Goal: Task Accomplishment & Management: Use online tool/utility

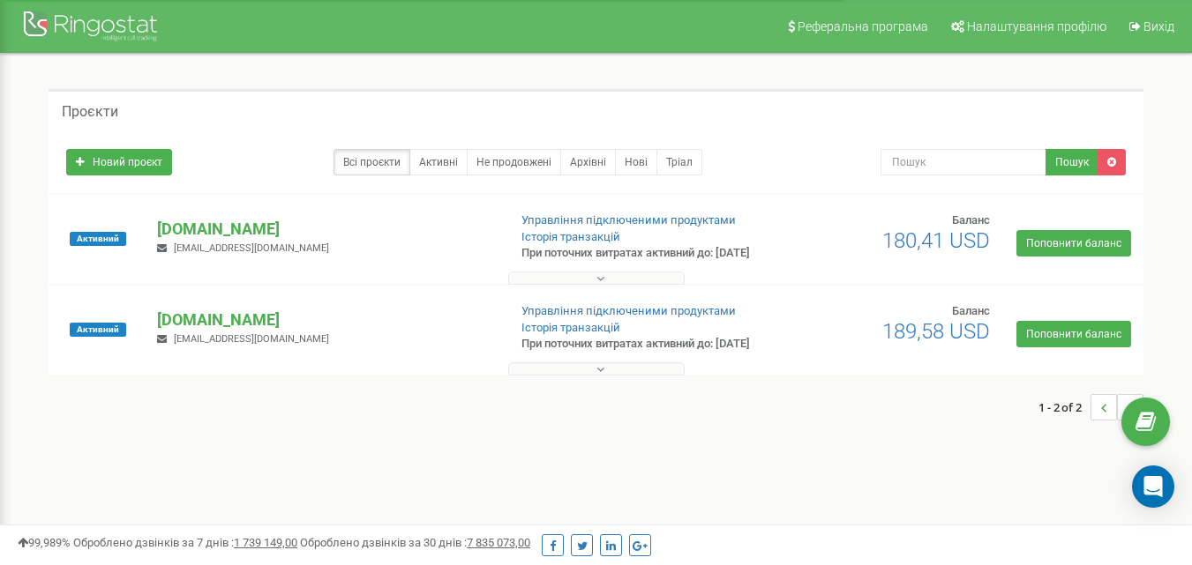
click at [597, 285] on icon at bounding box center [600, 279] width 8 height 12
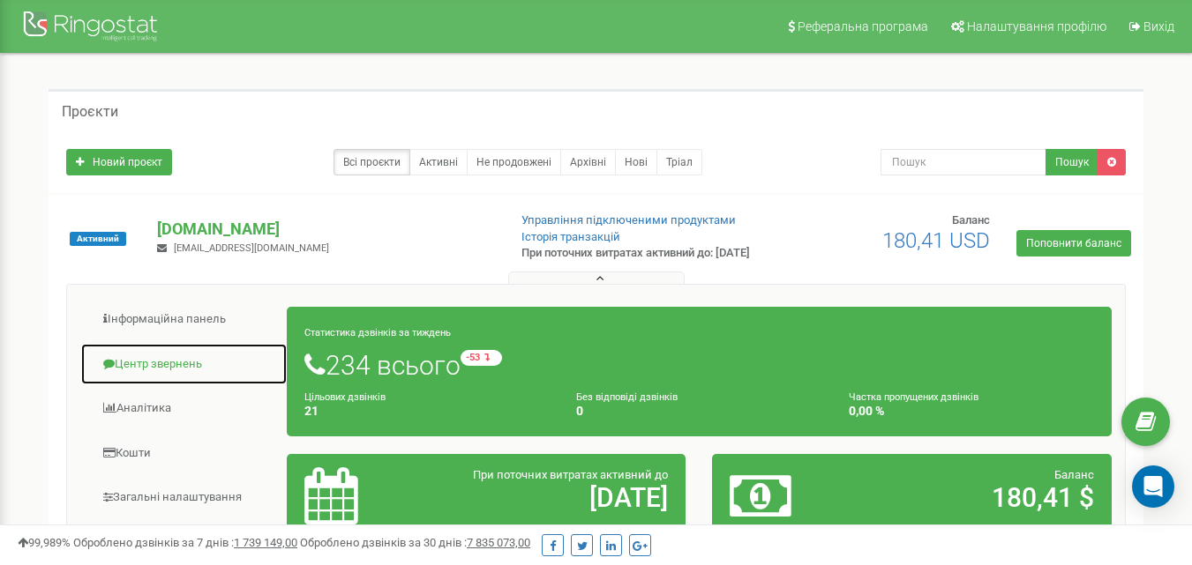
click at [198, 380] on link "Центр звернень" at bounding box center [183, 364] width 207 height 43
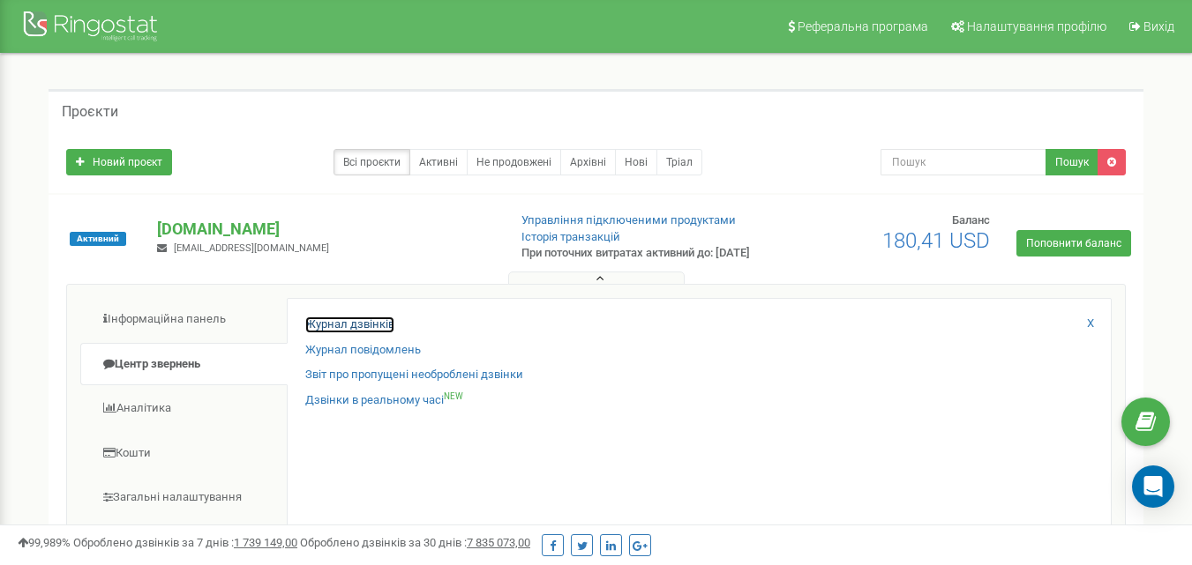
click at [353, 333] on link "Журнал дзвінків" at bounding box center [349, 325] width 89 height 17
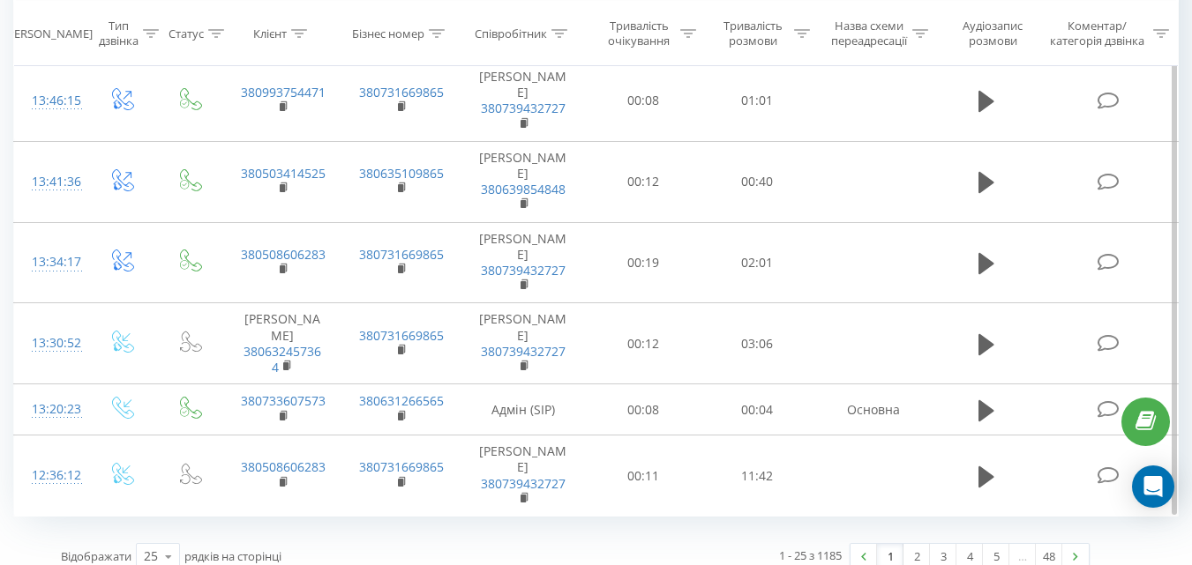
scroll to position [1729, 0]
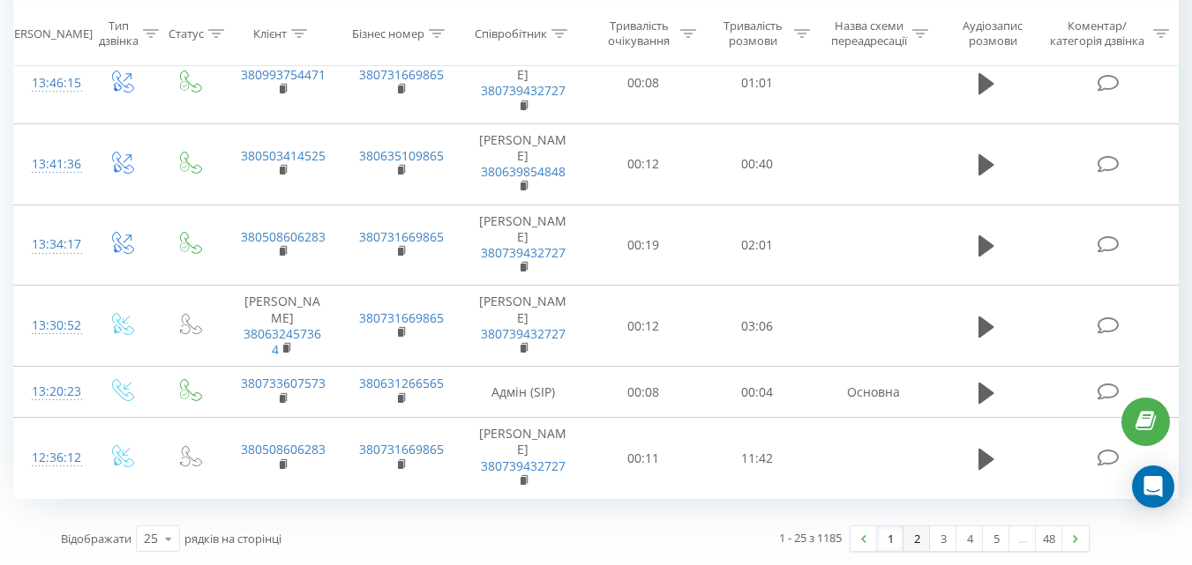
click at [917, 533] on link "2" at bounding box center [916, 539] width 26 height 25
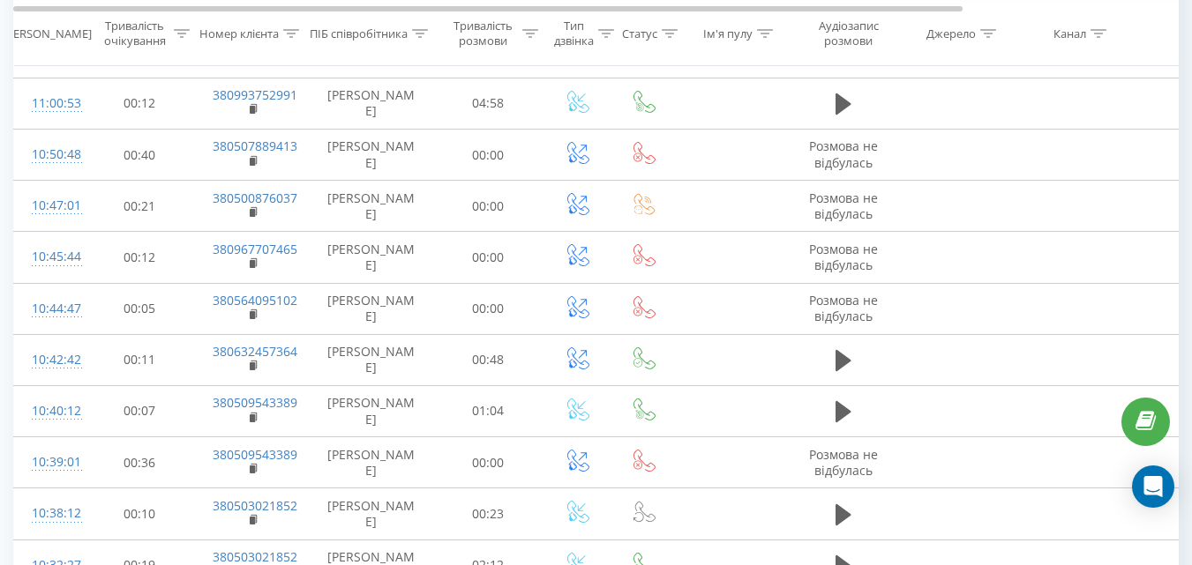
scroll to position [1048, 0]
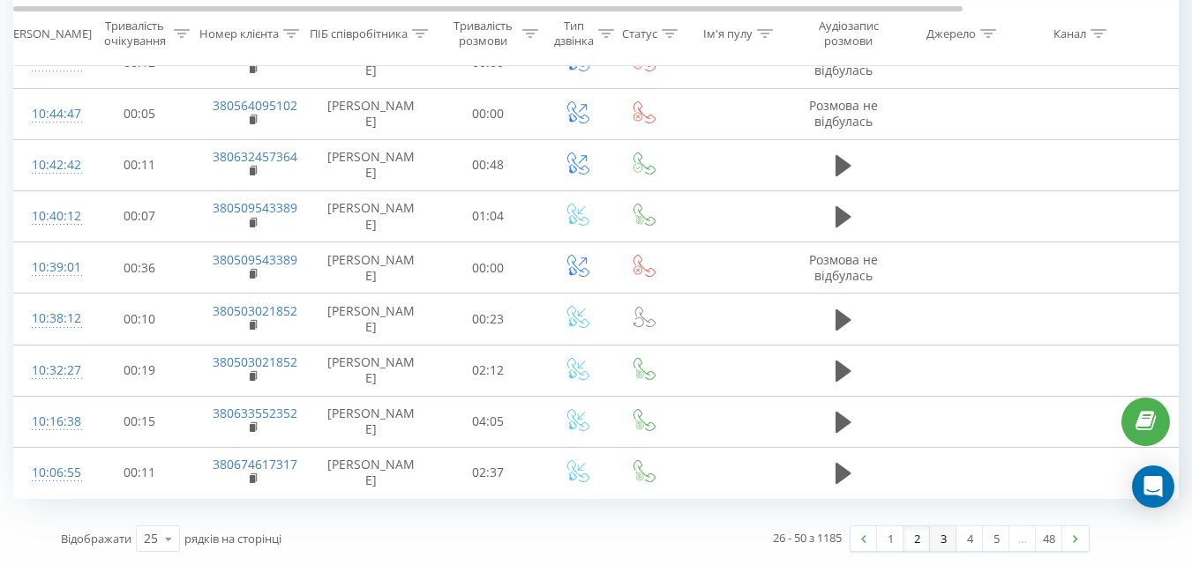
click at [937, 538] on link "3" at bounding box center [943, 539] width 26 height 25
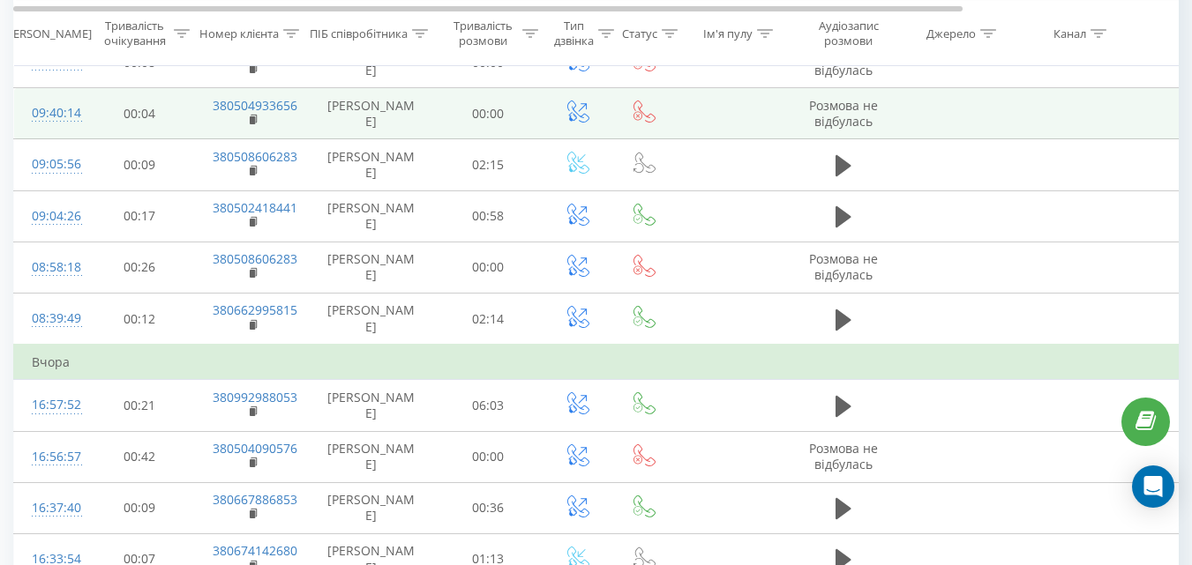
scroll to position [694, 0]
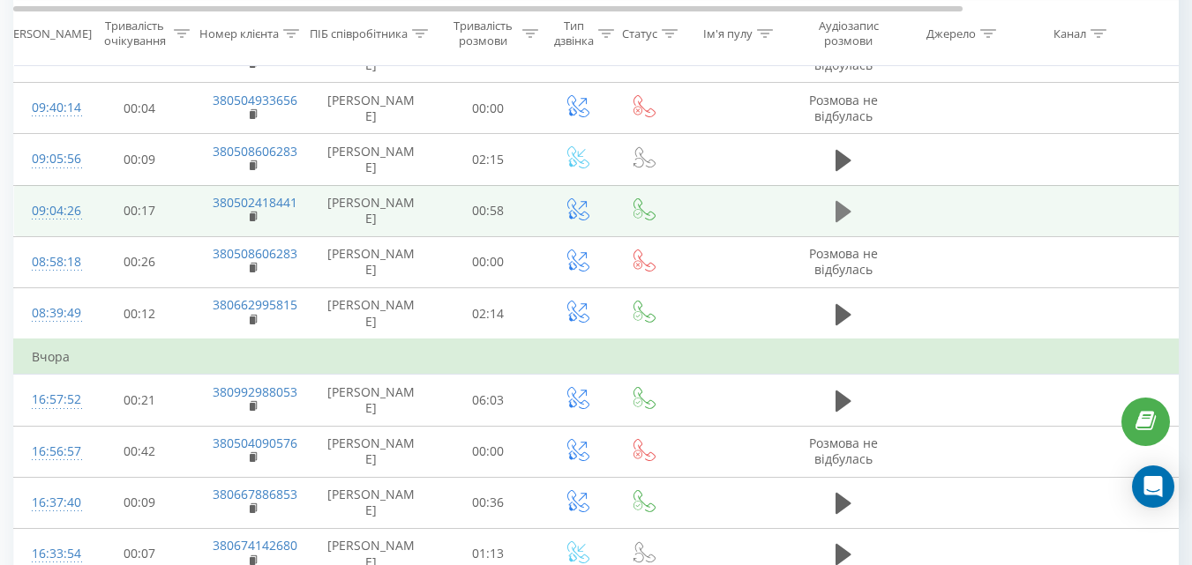
click at [849, 209] on icon at bounding box center [843, 211] width 16 height 25
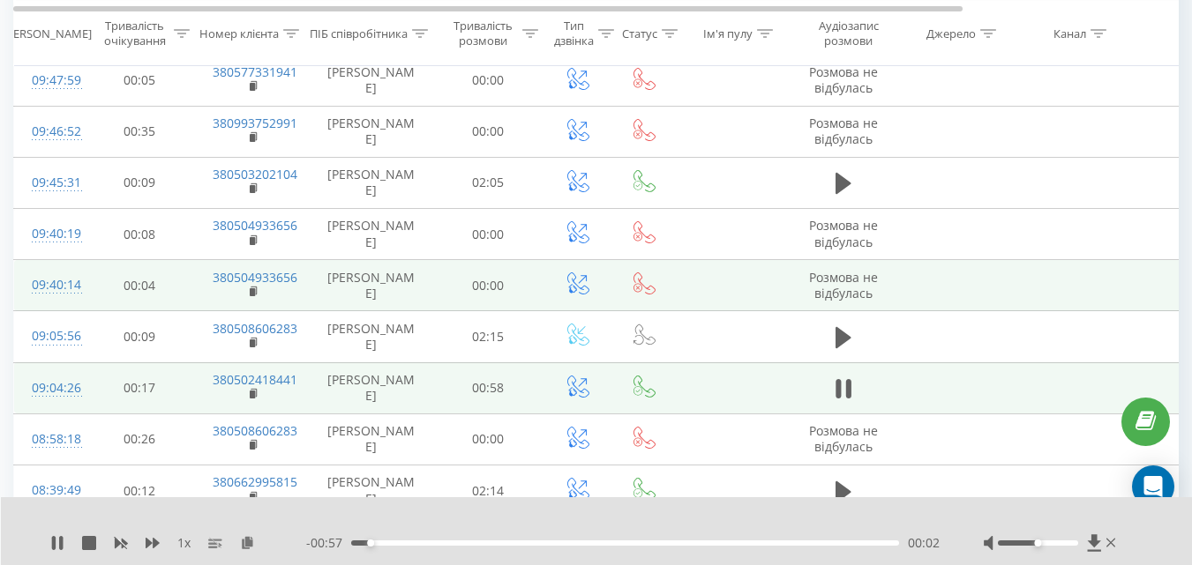
scroll to position [537, 0]
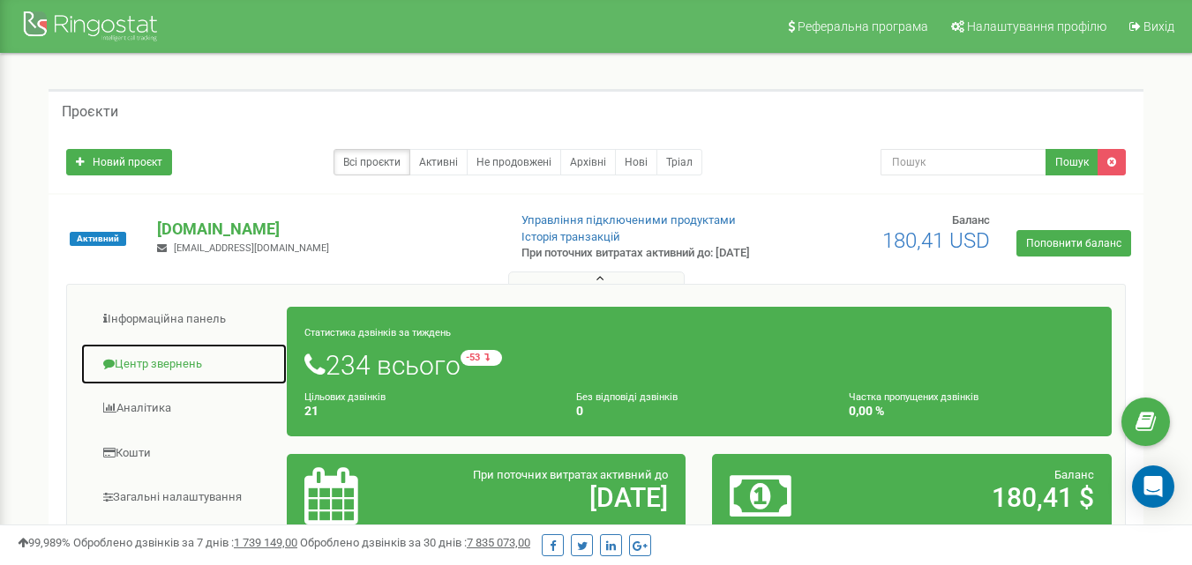
click at [150, 379] on link "Центр звернень" at bounding box center [183, 364] width 207 height 43
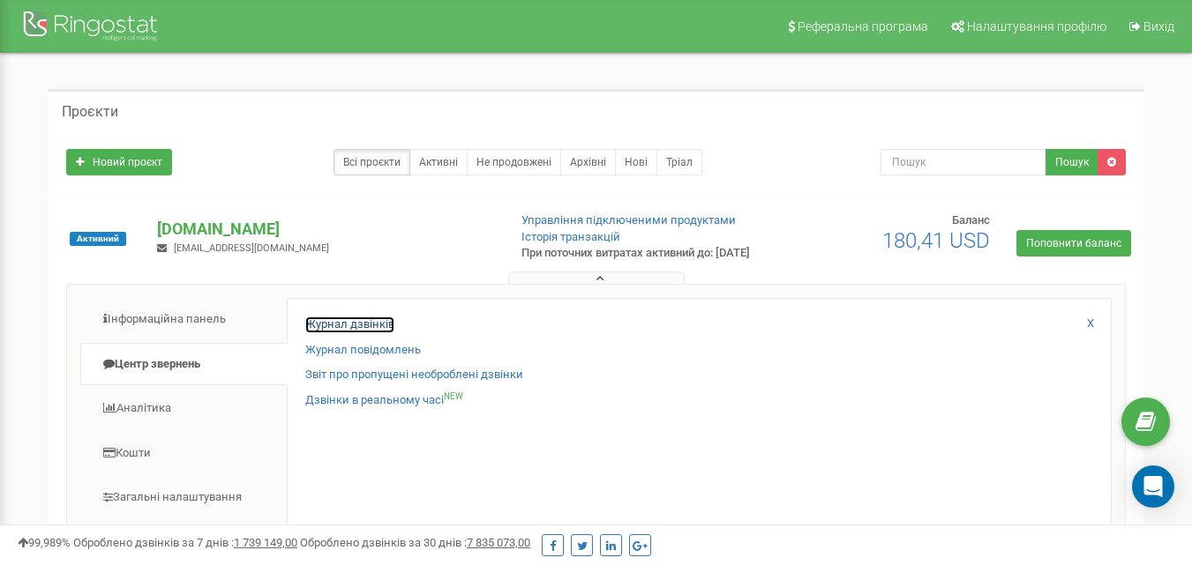
click at [361, 333] on link "Журнал дзвінків" at bounding box center [349, 325] width 89 height 17
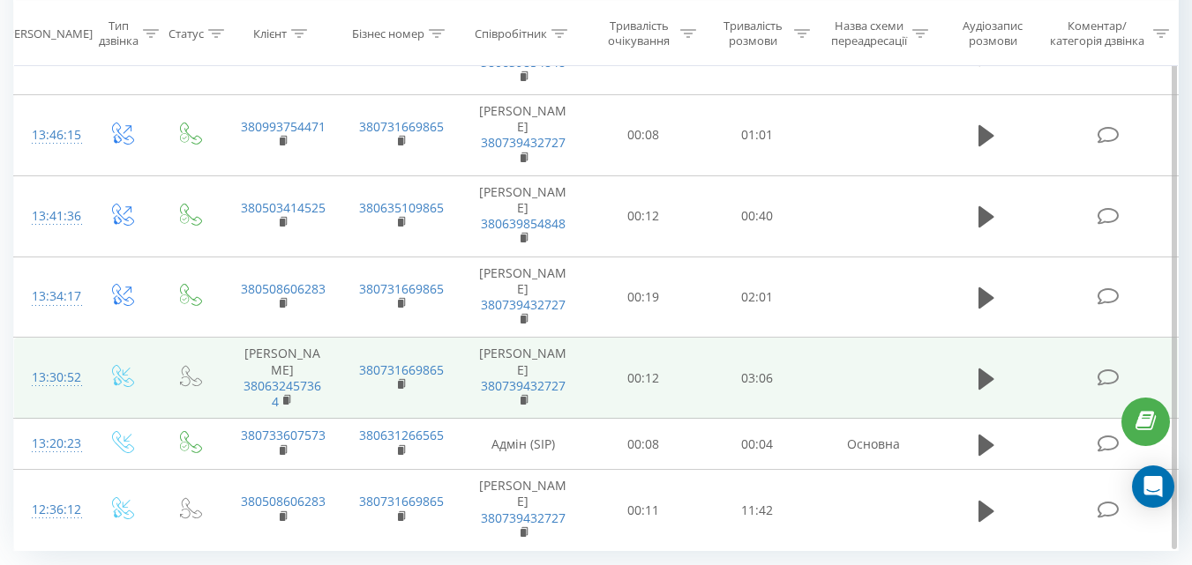
scroll to position [1729, 0]
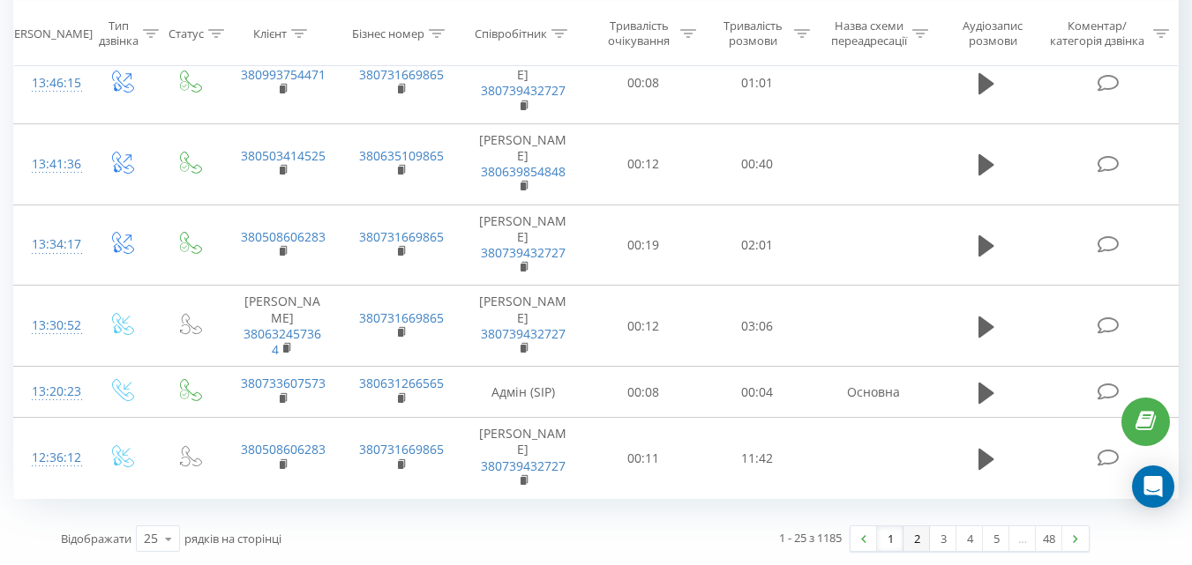
click at [911, 534] on link "2" at bounding box center [916, 539] width 26 height 25
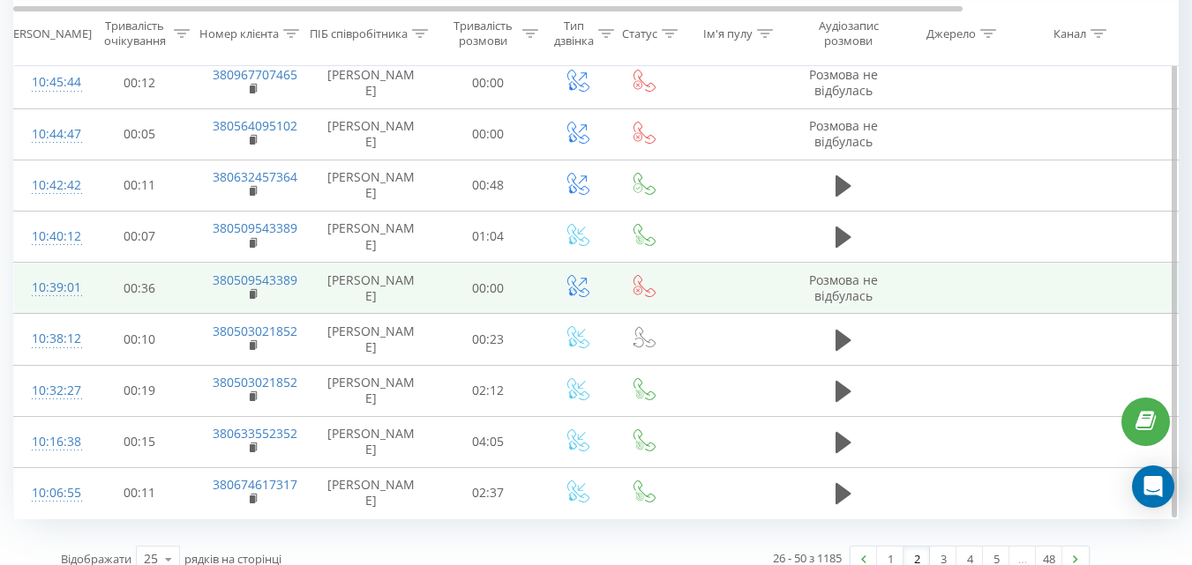
scroll to position [1048, 0]
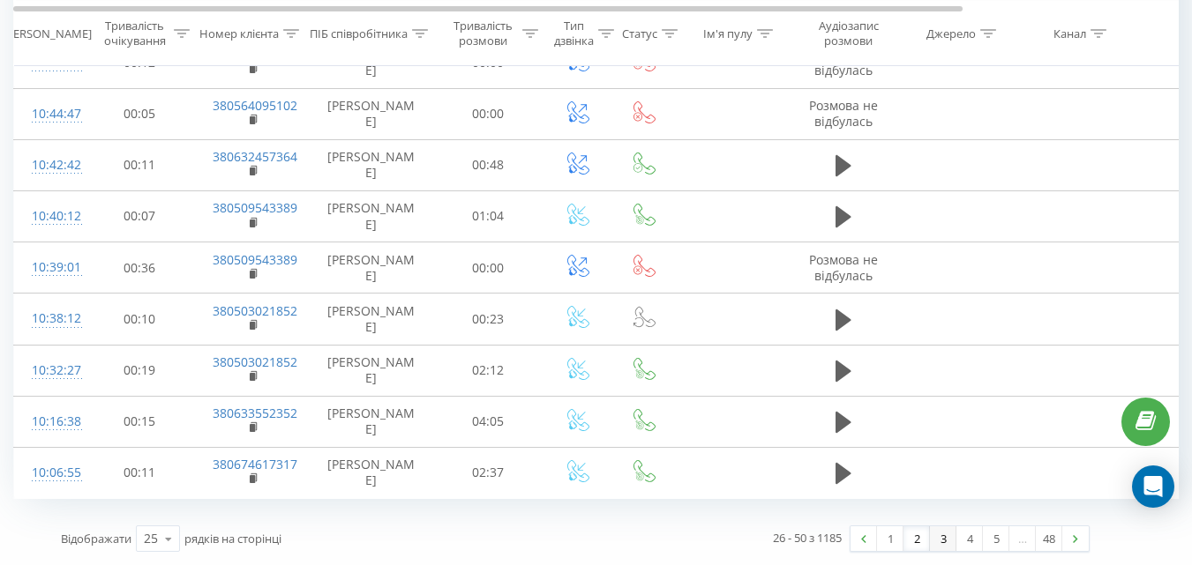
click at [940, 538] on link "3" at bounding box center [943, 539] width 26 height 25
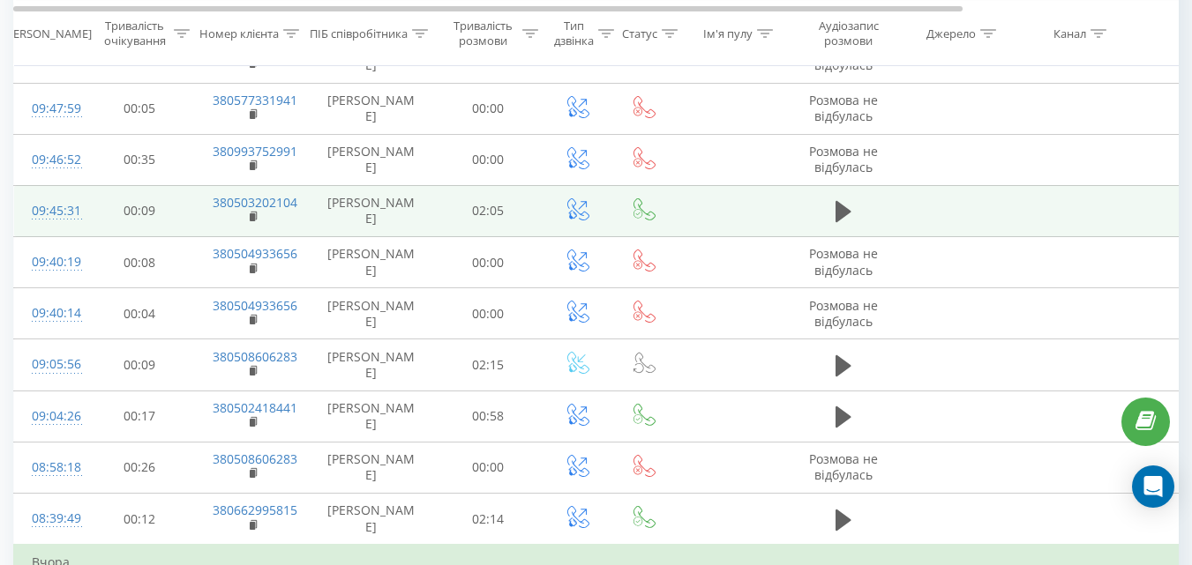
scroll to position [603, 0]
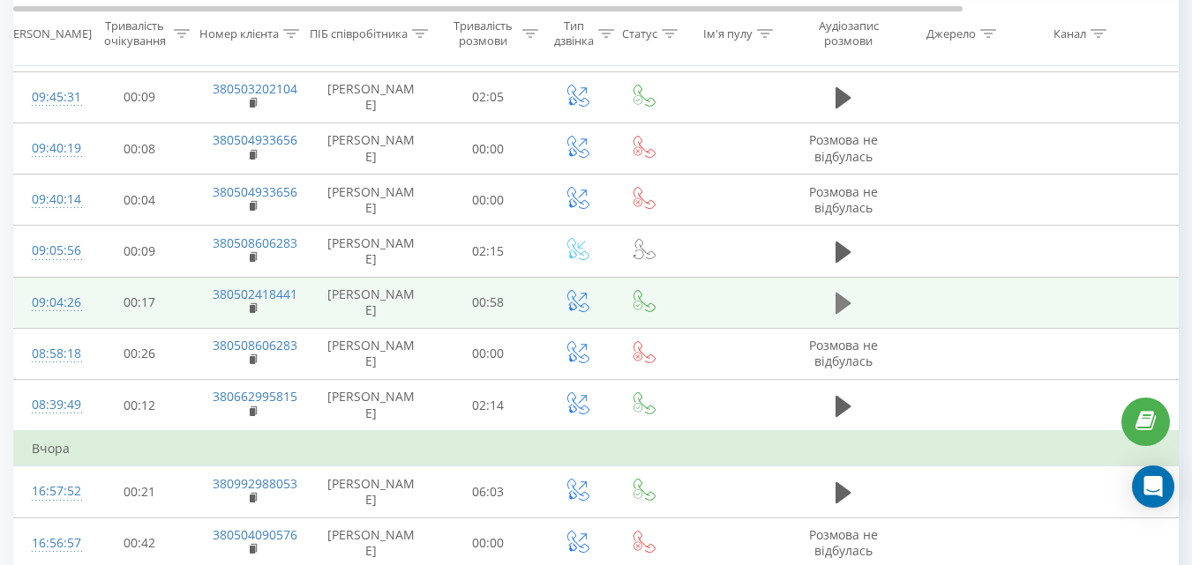
click at [840, 311] on icon at bounding box center [843, 303] width 16 height 21
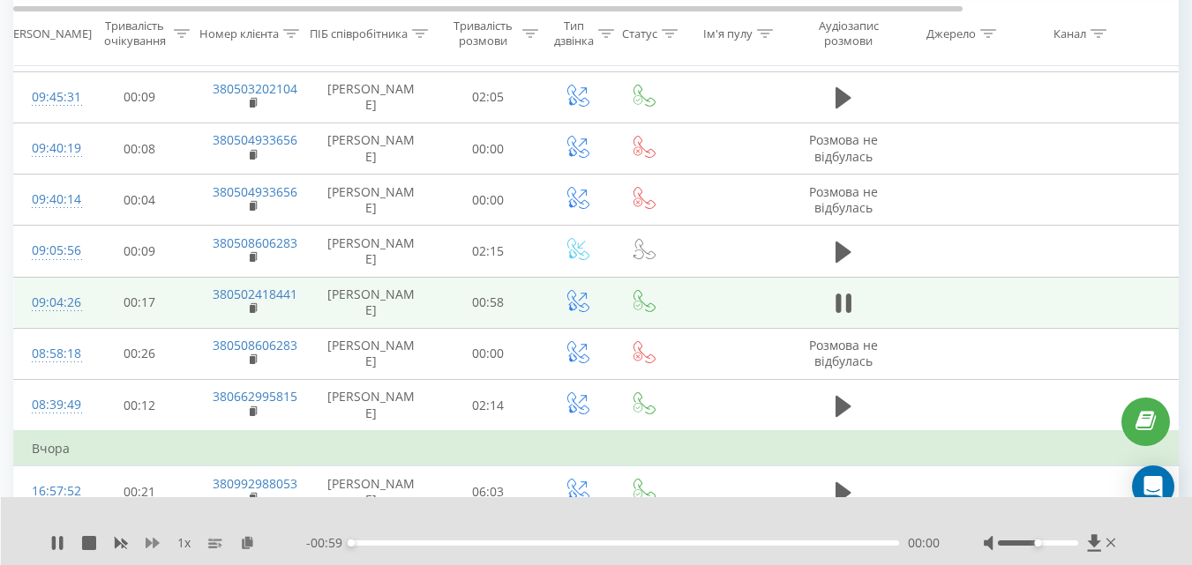
click at [152, 545] on icon at bounding box center [153, 543] width 14 height 14
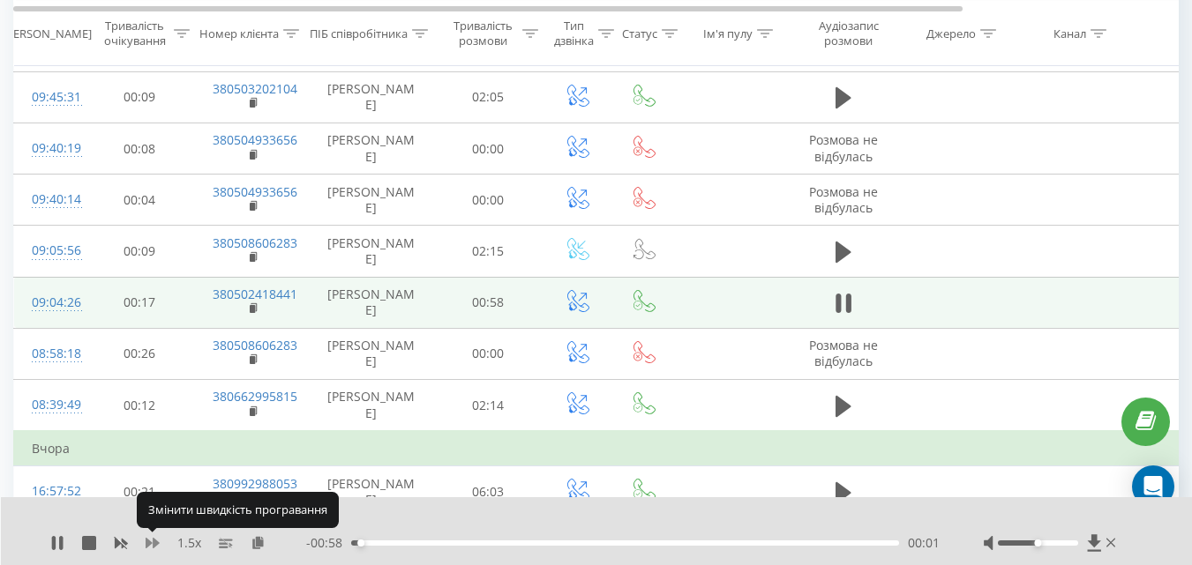
click at [152, 545] on icon at bounding box center [153, 543] width 14 height 14
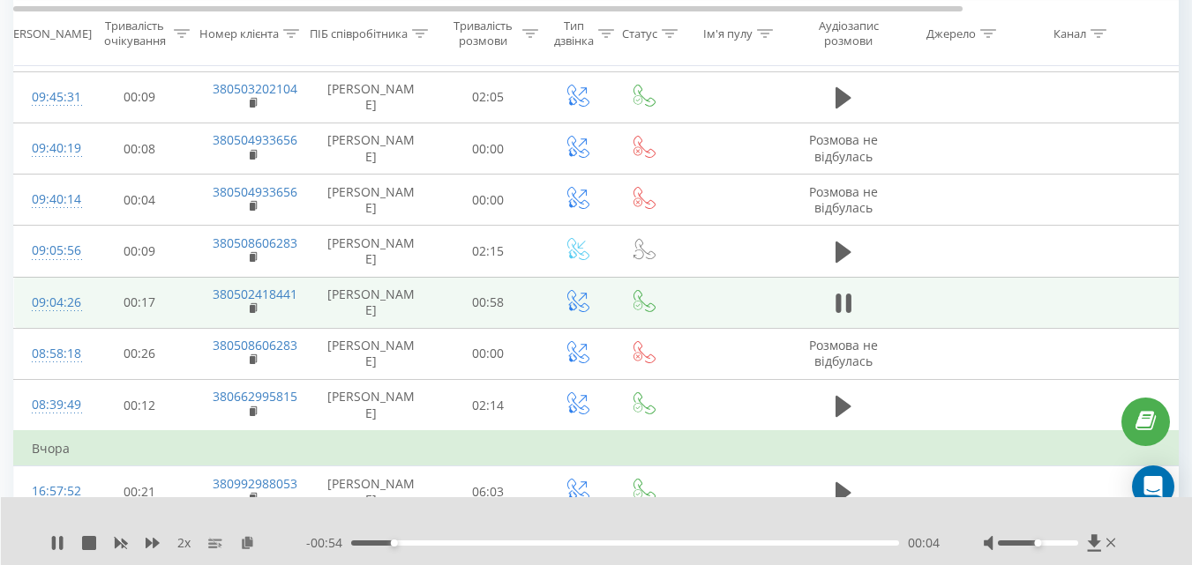
click at [1064, 543] on div at bounding box center [1038, 543] width 80 height 5
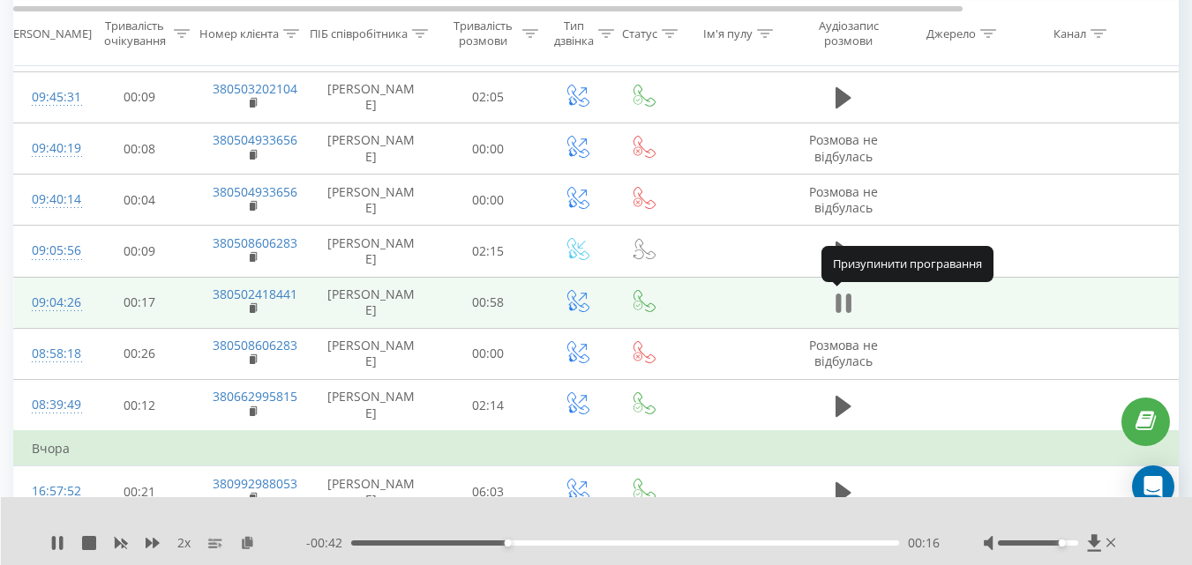
click at [850, 300] on icon at bounding box center [847, 303] width 5 height 19
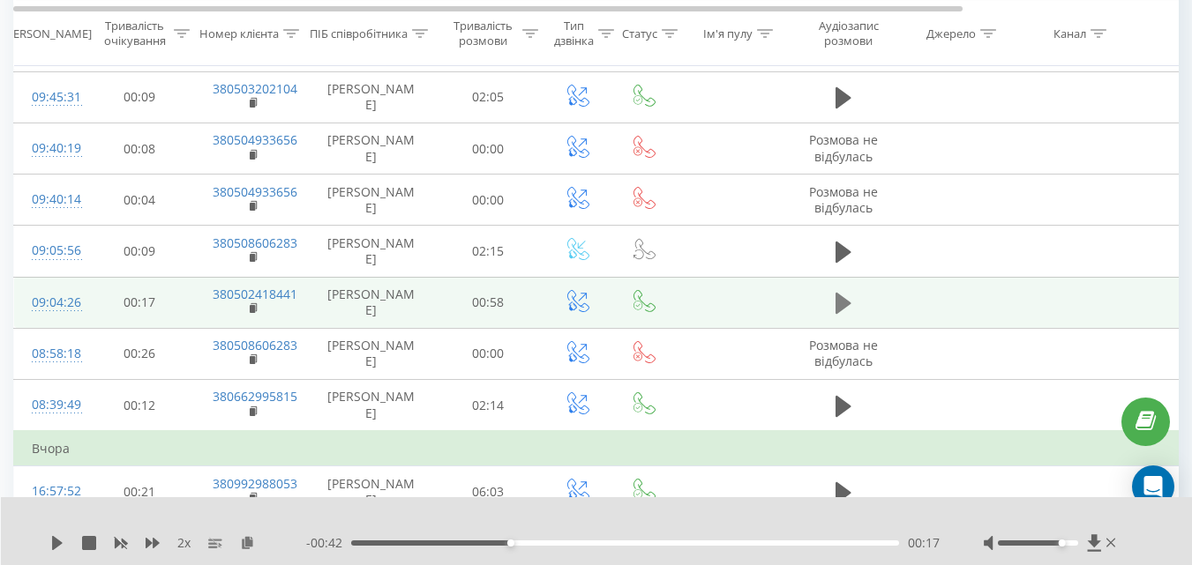
click at [846, 300] on icon at bounding box center [843, 303] width 16 height 21
click at [560, 543] on div "00:22" at bounding box center [625, 543] width 548 height 5
click at [610, 545] on div "00:23" at bounding box center [625, 543] width 548 height 5
click at [650, 545] on div "00:29" at bounding box center [625, 543] width 548 height 5
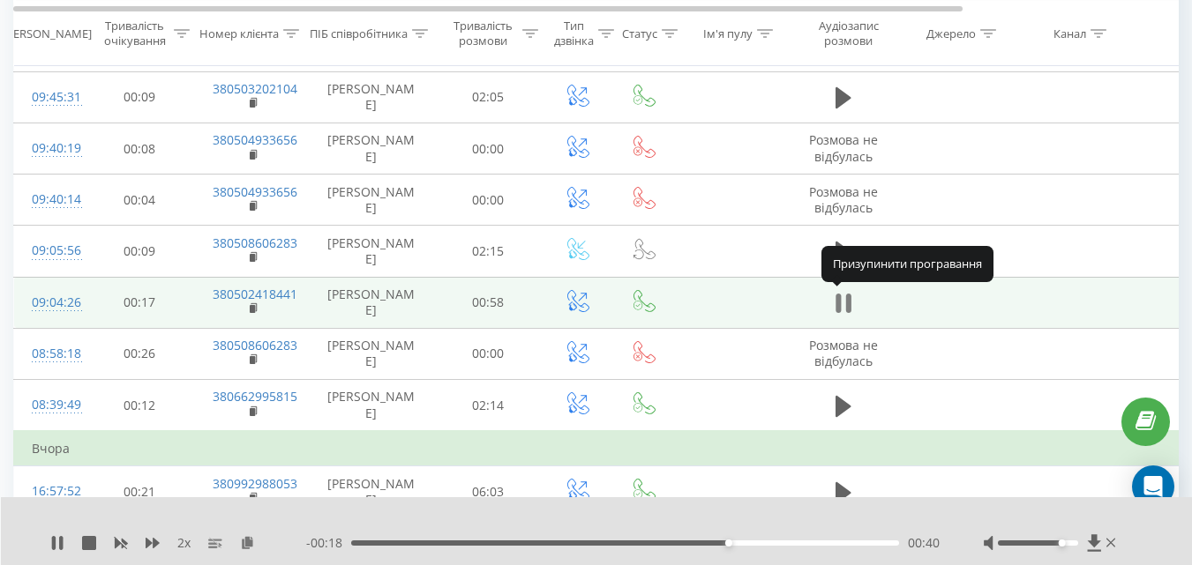
click at [848, 299] on icon at bounding box center [847, 303] width 5 height 19
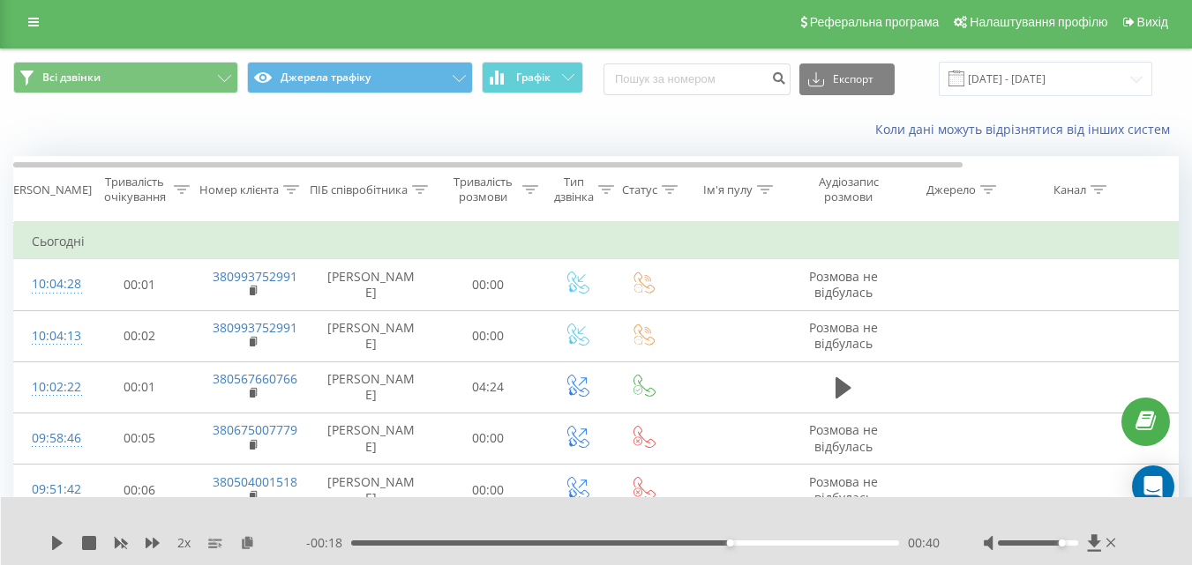
scroll to position [0, 0]
